Goal: Check status: Check status

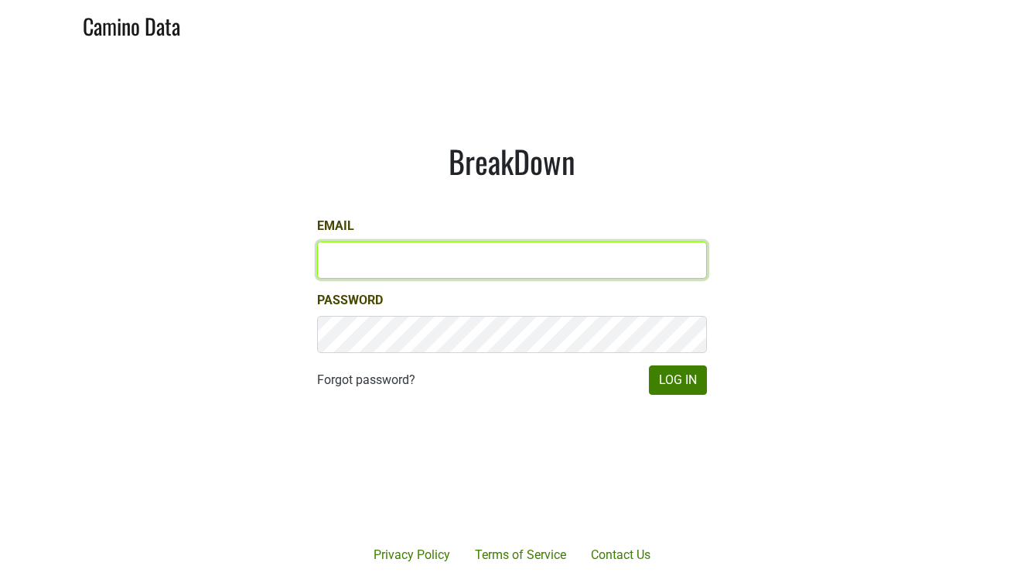
type input "[EMAIL_ADDRESS][DOMAIN_NAME]"
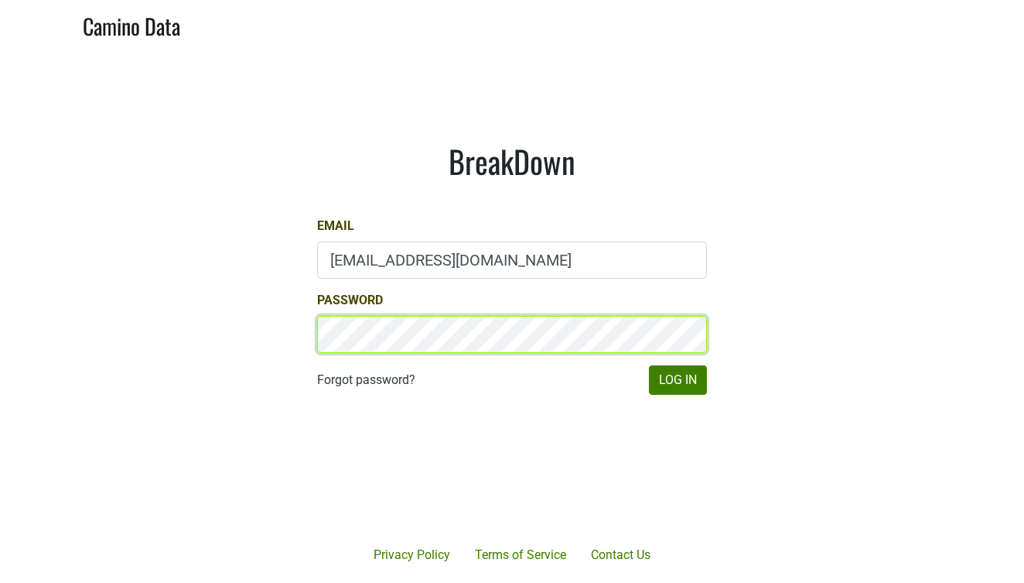
click at [678, 380] on button "Log In" at bounding box center [678, 379] width 58 height 29
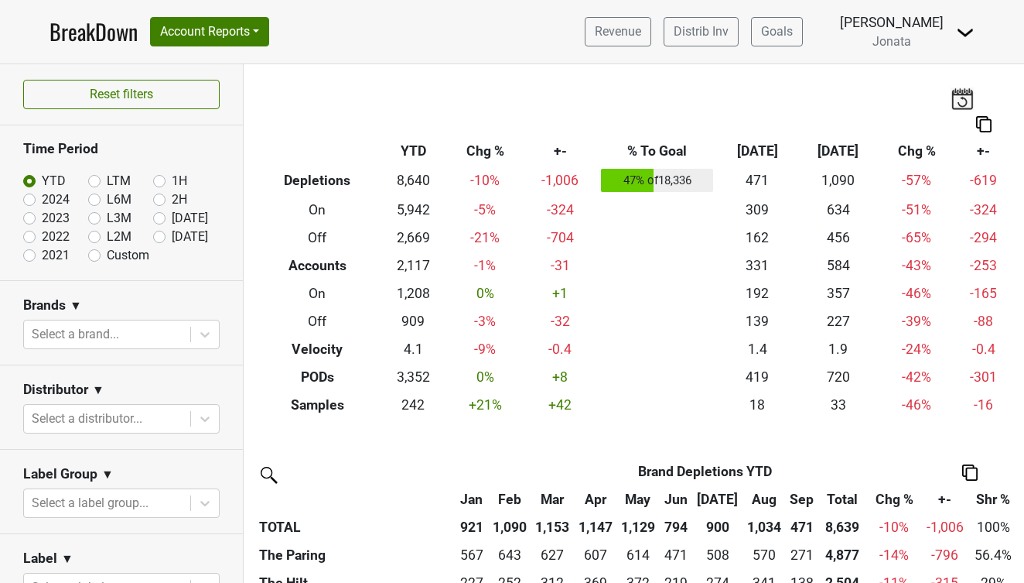
scroll to position [104, 0]
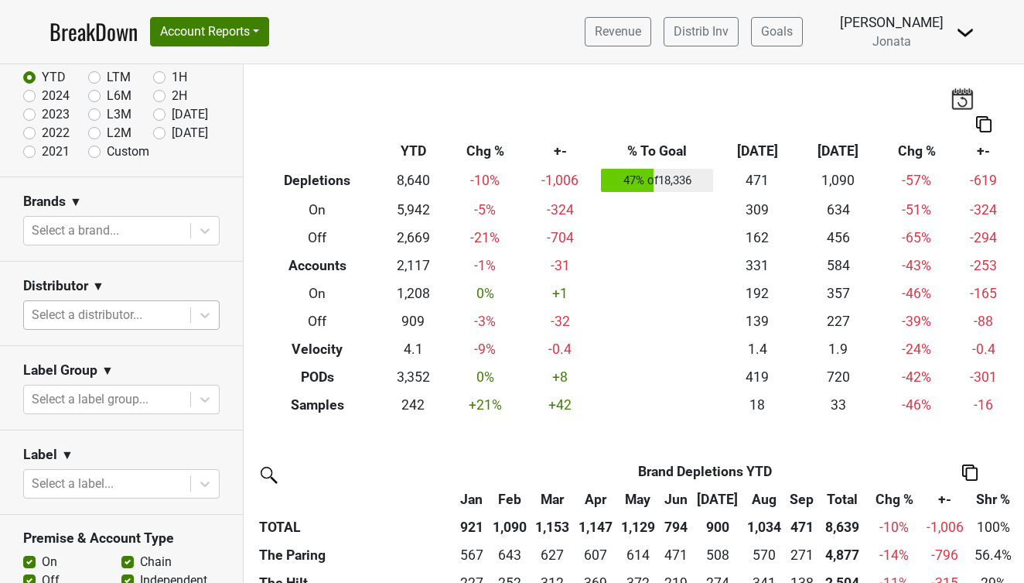
click at [94, 306] on div "Select a distributor..." at bounding box center [107, 315] width 151 height 19
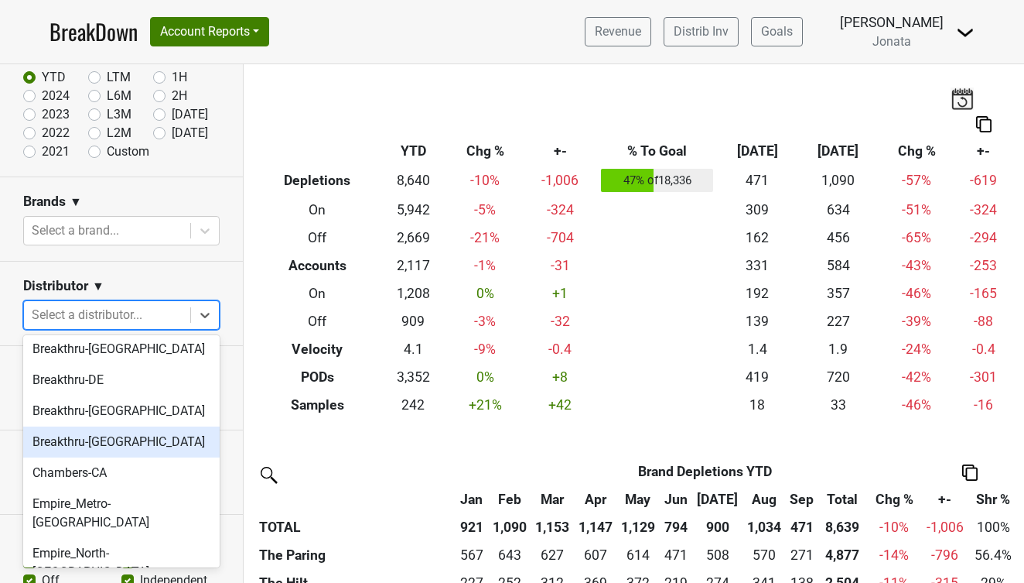
scroll to position [189, 0]
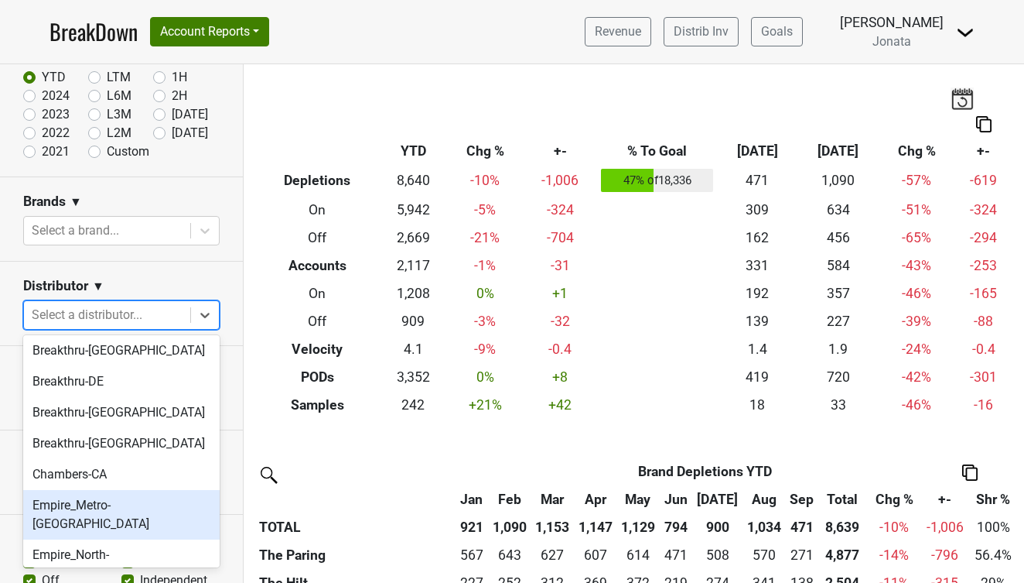
click at [72, 509] on div "Empire_Metro-NY" at bounding box center [121, 515] width 197 height 50
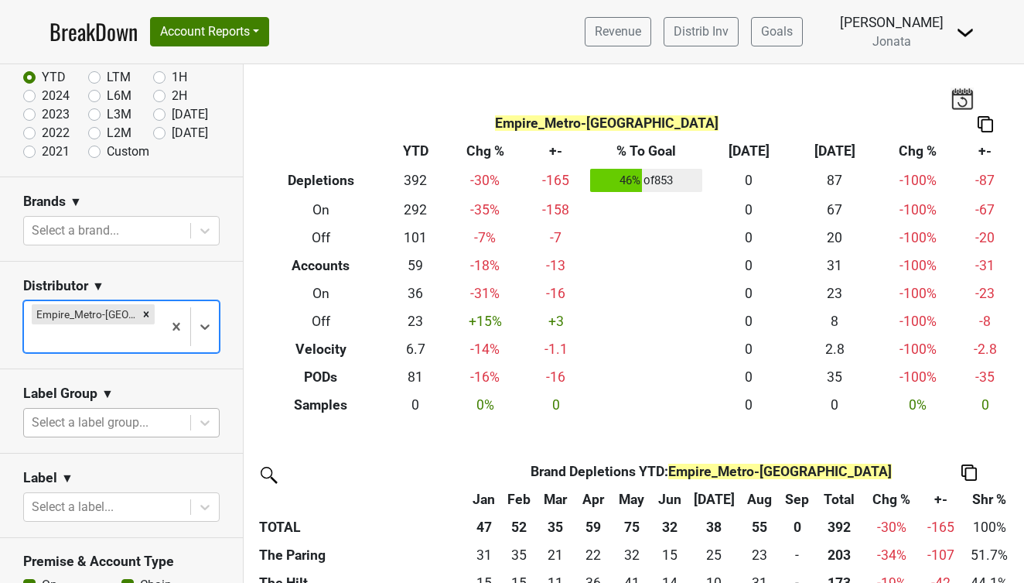
click at [121, 413] on div "Select a label group..." at bounding box center [107, 422] width 151 height 19
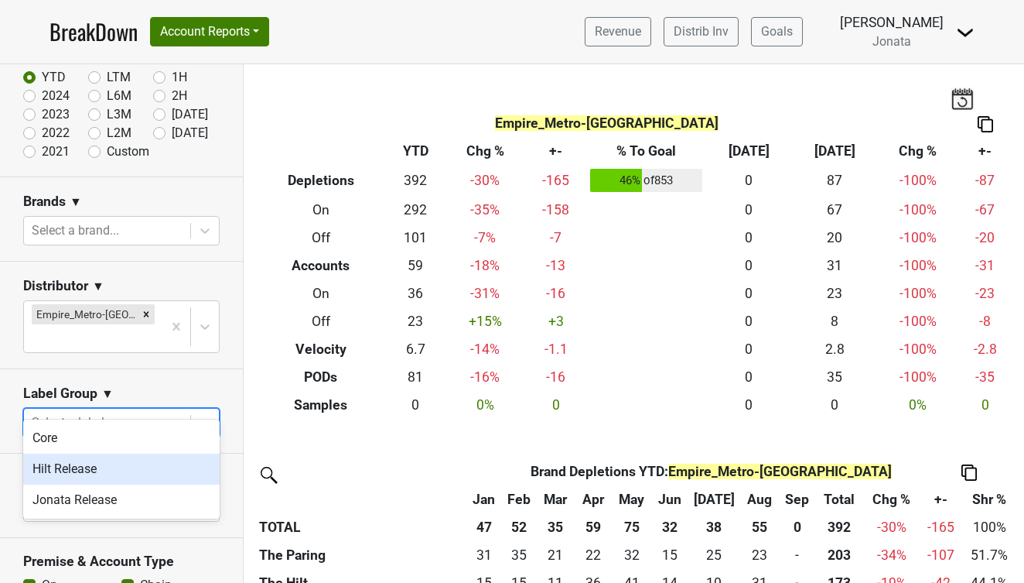
click at [91, 467] on div "Hilt Release" at bounding box center [121, 468] width 197 height 31
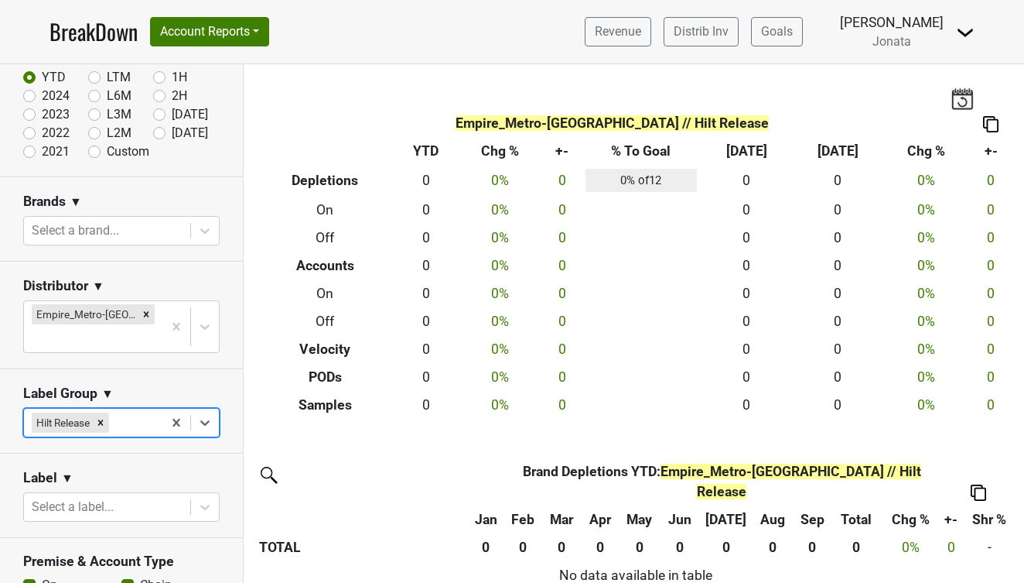
scroll to position [0, 0]
click at [42, 94] on label "2024" at bounding box center [56, 96] width 28 height 19
click at [30, 94] on input "2024" at bounding box center [54, 94] width 62 height 15
radio input "true"
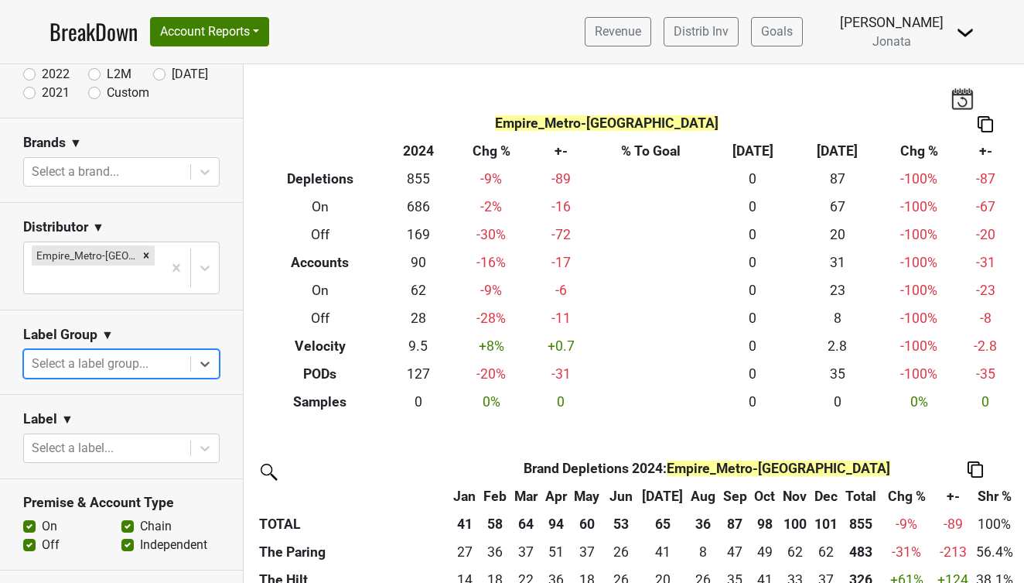
scroll to position [172, 0]
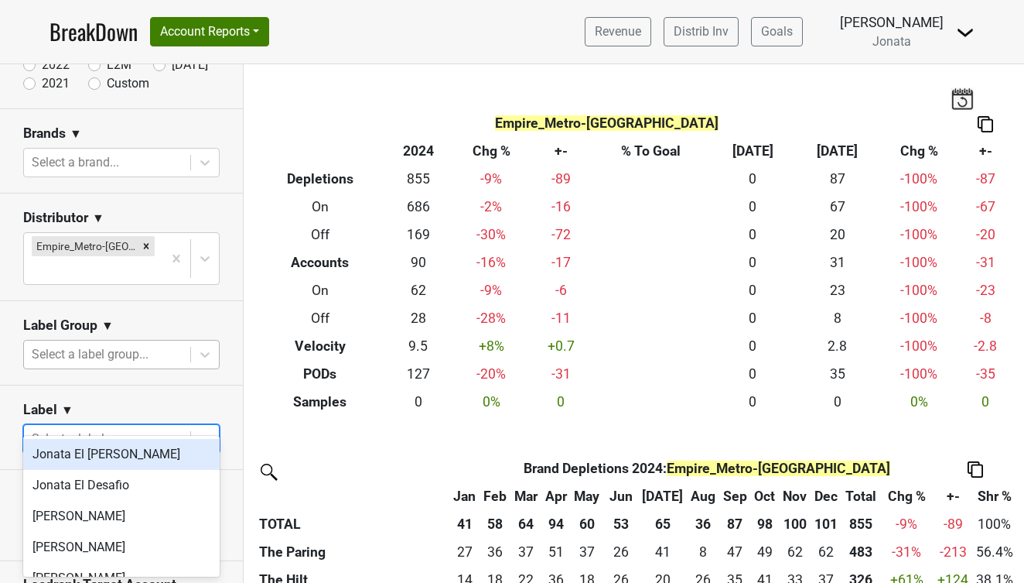
click at [113, 429] on div "Select a label..." at bounding box center [107, 438] width 151 height 19
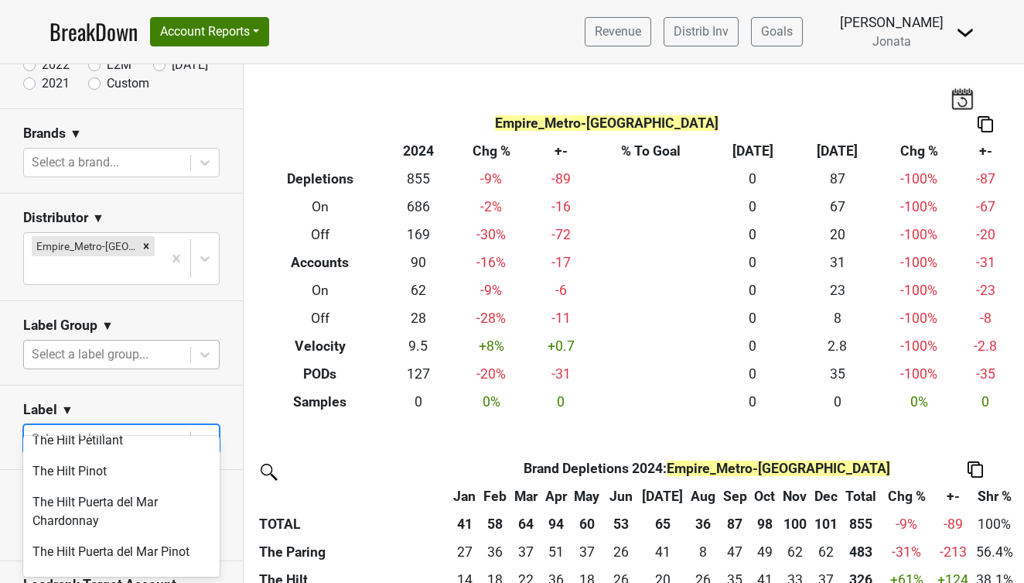
scroll to position [735, 0]
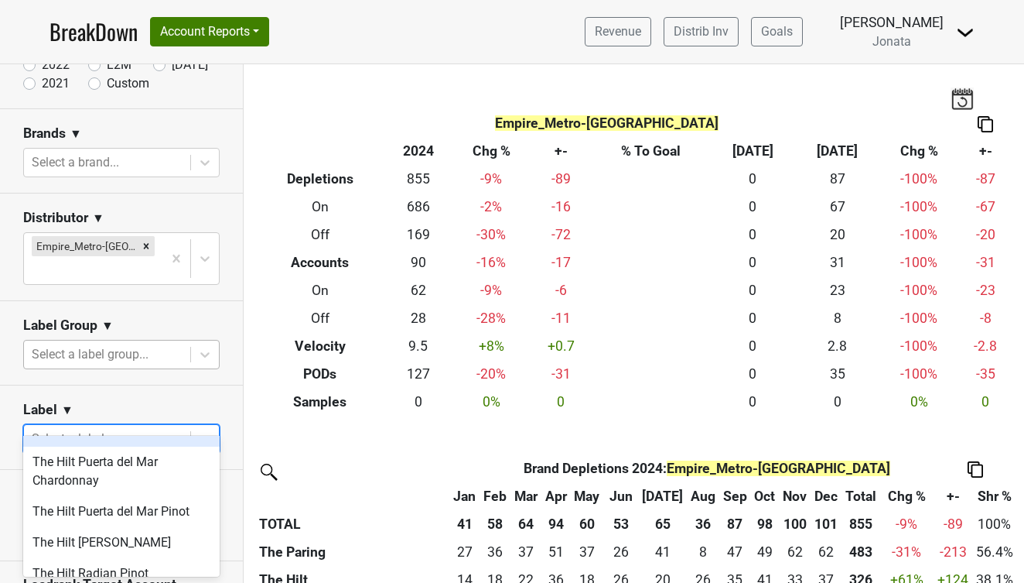
click at [130, 385] on section "Label ▼ option The Hilt Pinot focused, 24 of 35. 35 results available. Use Up a…" at bounding box center [121, 427] width 243 height 84
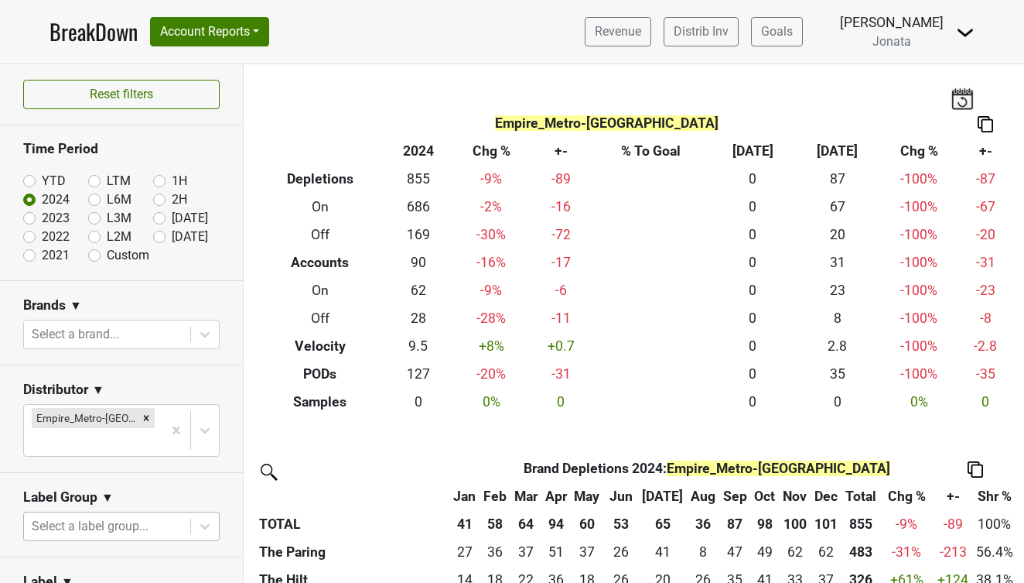
scroll to position [0, 0]
click at [42, 180] on label "YTD" at bounding box center [54, 181] width 24 height 19
click at [28, 180] on input "YTD" at bounding box center [54, 179] width 62 height 15
radio input "true"
